Goal: Transaction & Acquisition: Book appointment/travel/reservation

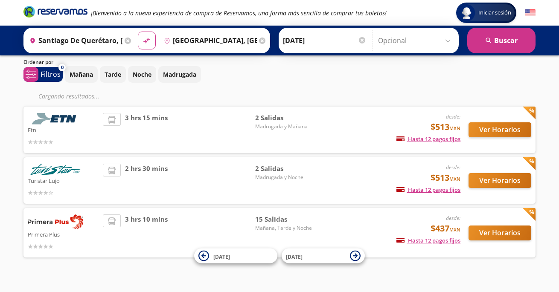
scroll to position [39, 0]
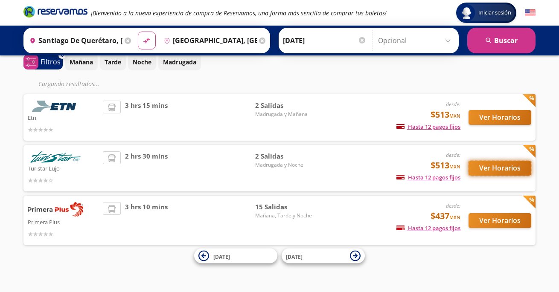
click at [500, 171] on button "Ver Horarios" at bounding box center [499, 168] width 63 height 15
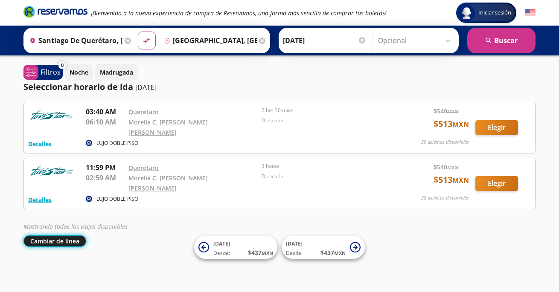
click at [54, 236] on button "Cambiar de línea" at bounding box center [54, 242] width 63 height 12
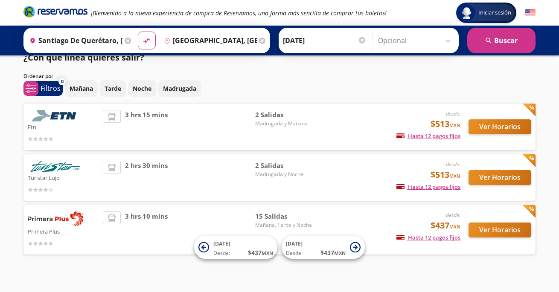
scroll to position [22, 0]
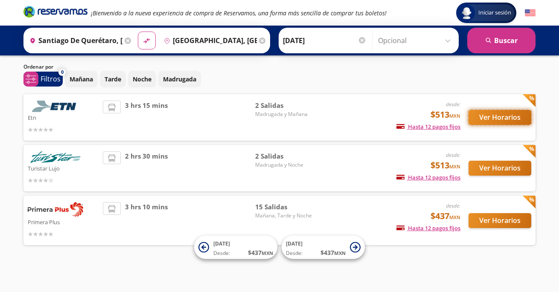
click at [498, 115] on button "Ver Horarios" at bounding box center [499, 117] width 63 height 15
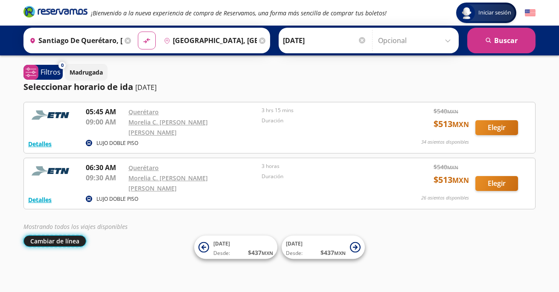
click at [54, 236] on button "Cambiar de línea" at bounding box center [54, 242] width 63 height 12
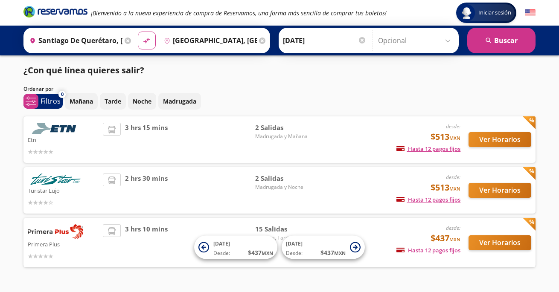
scroll to position [22, 0]
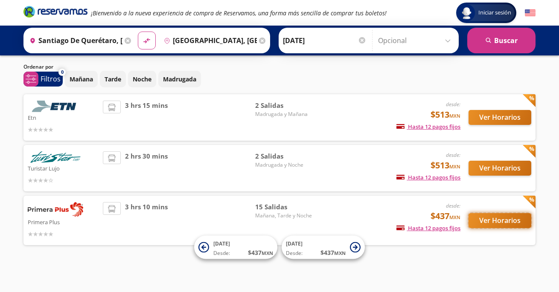
click at [491, 219] on button "Ver Horarios" at bounding box center [499, 220] width 63 height 15
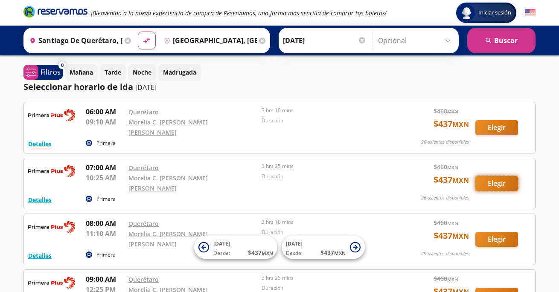
click at [500, 177] on button "Elegir" at bounding box center [496, 183] width 43 height 15
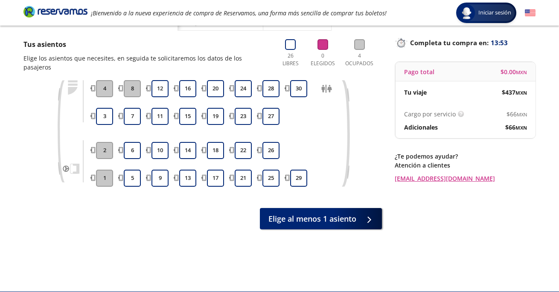
scroll to position [50, 0]
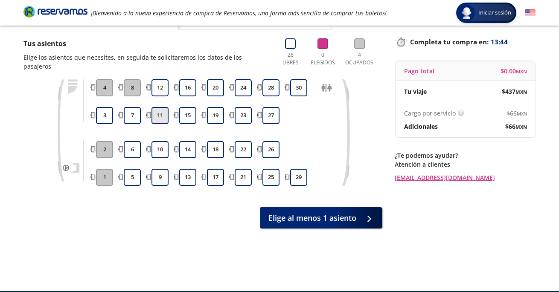
click at [161, 107] on button "11" at bounding box center [159, 115] width 17 height 17
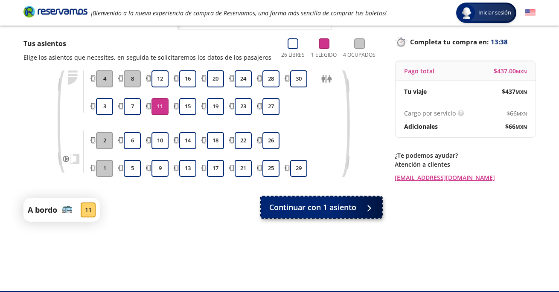
click at [317, 215] on button "Continuar con 1 asiento" at bounding box center [321, 207] width 121 height 21
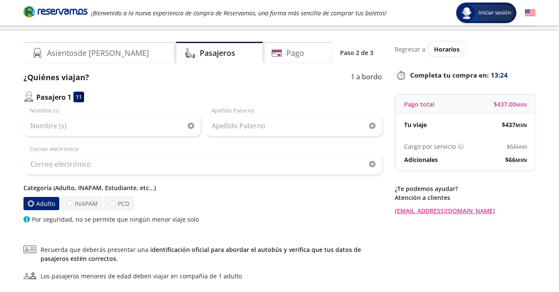
scroll to position [4, 0]
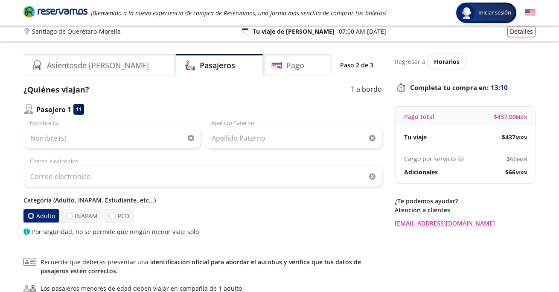
click at [248, 31] on icon at bounding box center [245, 31] width 6 height 6
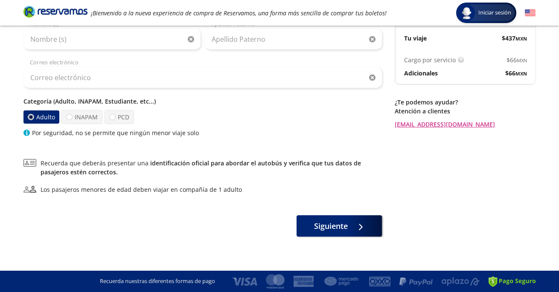
scroll to position [0, 0]
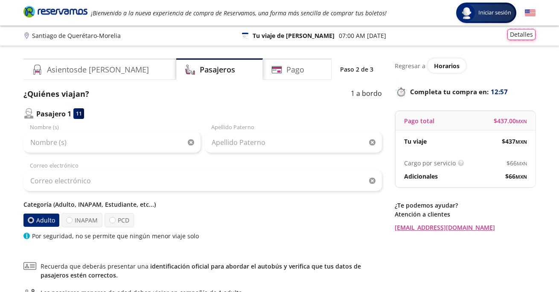
click at [522, 36] on button "Detalles" at bounding box center [521, 34] width 28 height 11
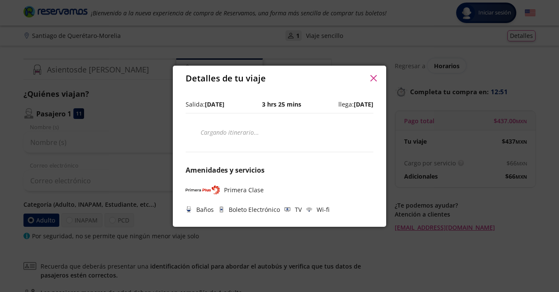
click at [520, 72] on div "Detalles de tu viaje Pago total $ 437.00 MXN Tu viaje $ 437 MXN Cargo por servi…" at bounding box center [279, 146] width 559 height 292
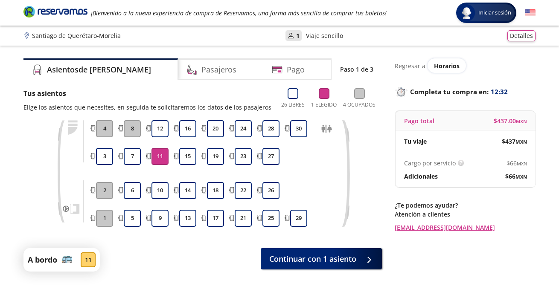
click at [160, 157] on button "11" at bounding box center [159, 156] width 17 height 17
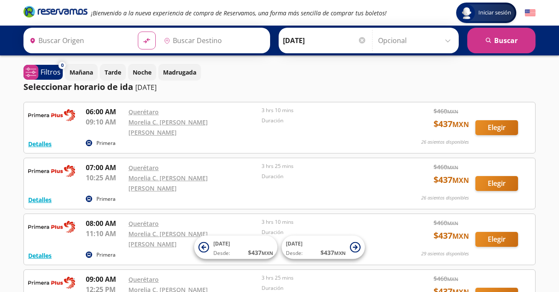
type input "Santiago de Querétaro, [GEOGRAPHIC_DATA]"
type input "[GEOGRAPHIC_DATA], [GEOGRAPHIC_DATA]"
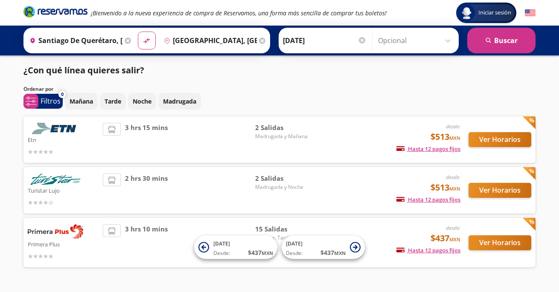
scroll to position [22, 0]
